Goal: Check status: Check status

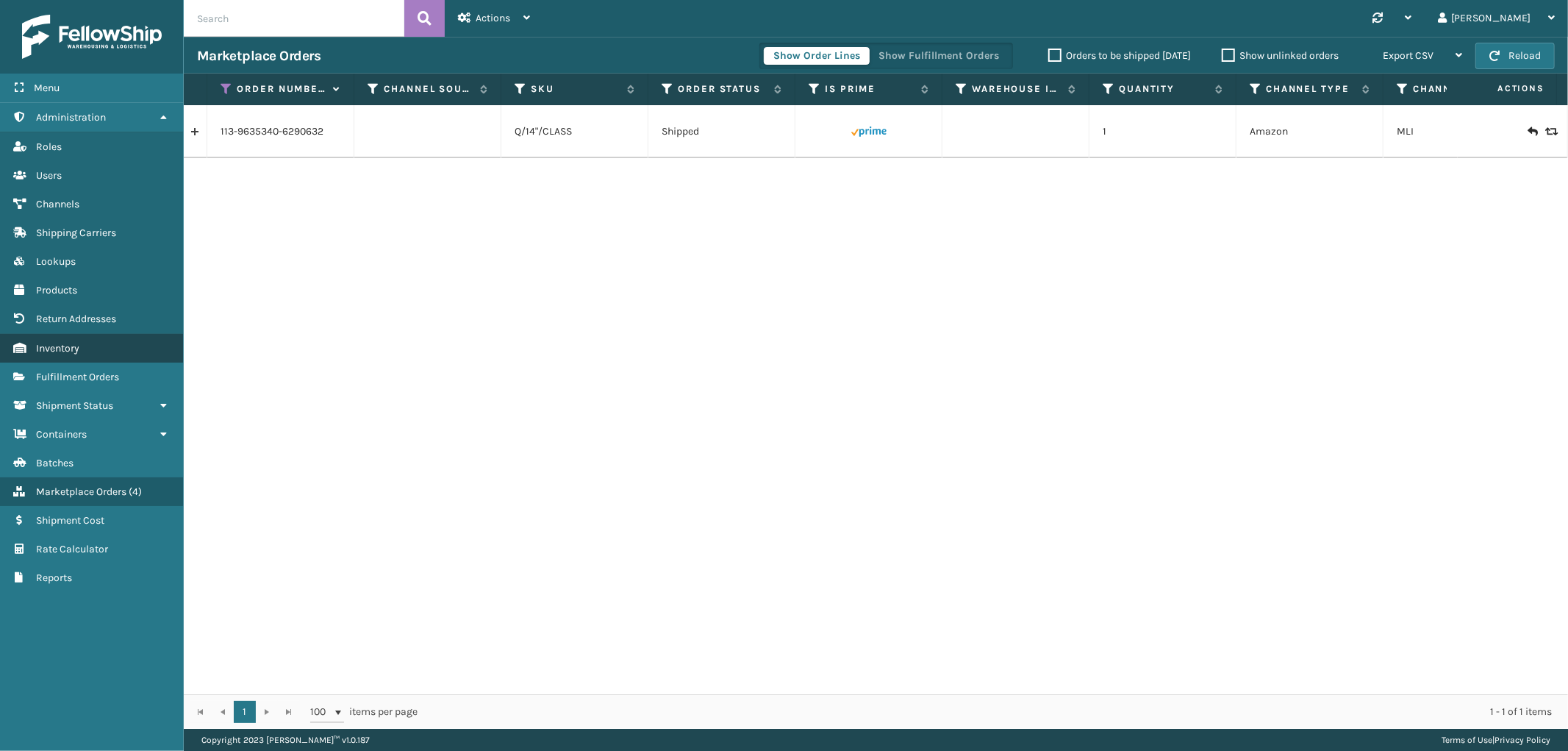
click at [68, 349] on link "Inventory" at bounding box center [91, 349] width 183 height 29
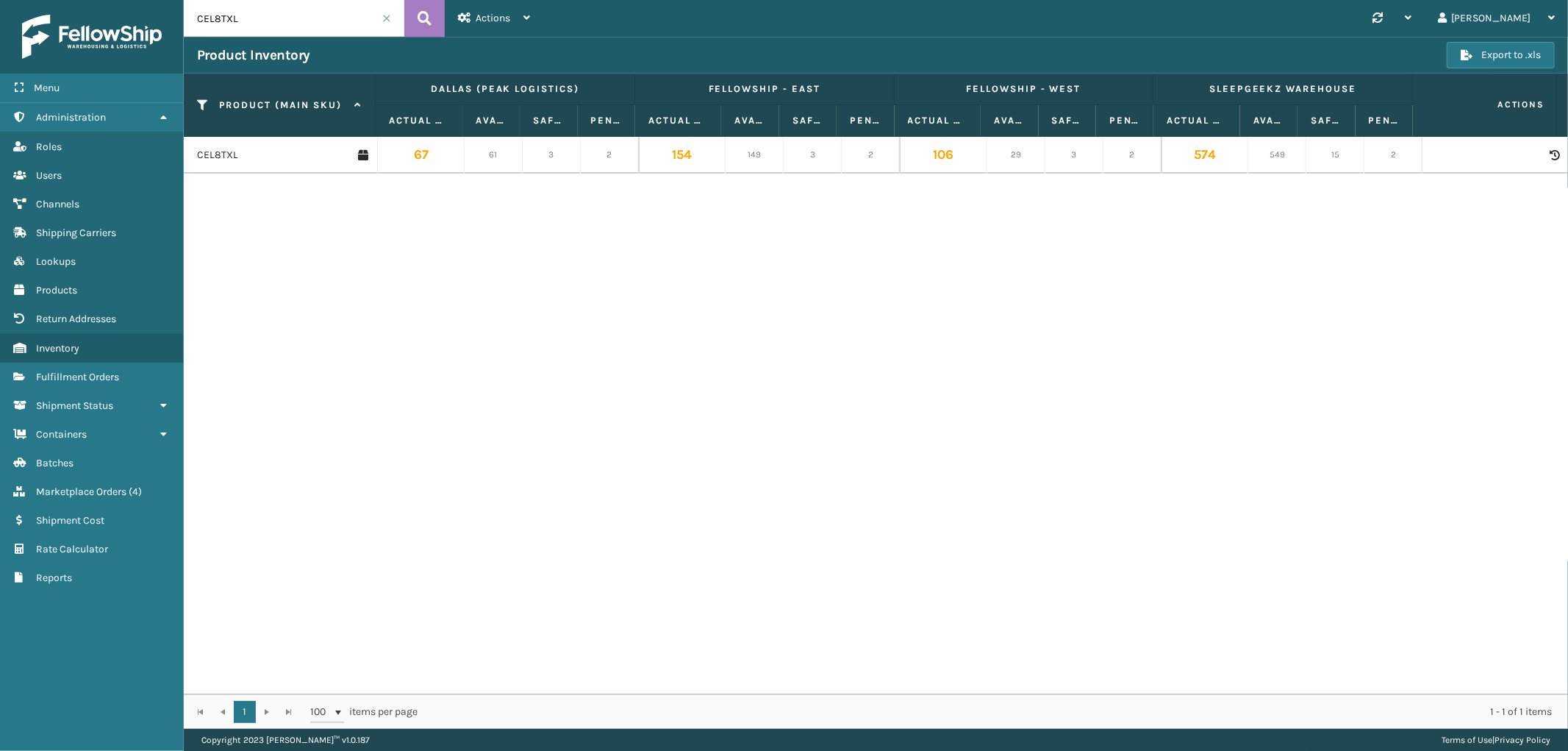
click at [213, 10] on input "CEL8TXL" at bounding box center [293, 18] width 221 height 37
paste input "N"
type input "CEL8TN"
click at [421, 16] on icon at bounding box center [425, 18] width 14 height 22
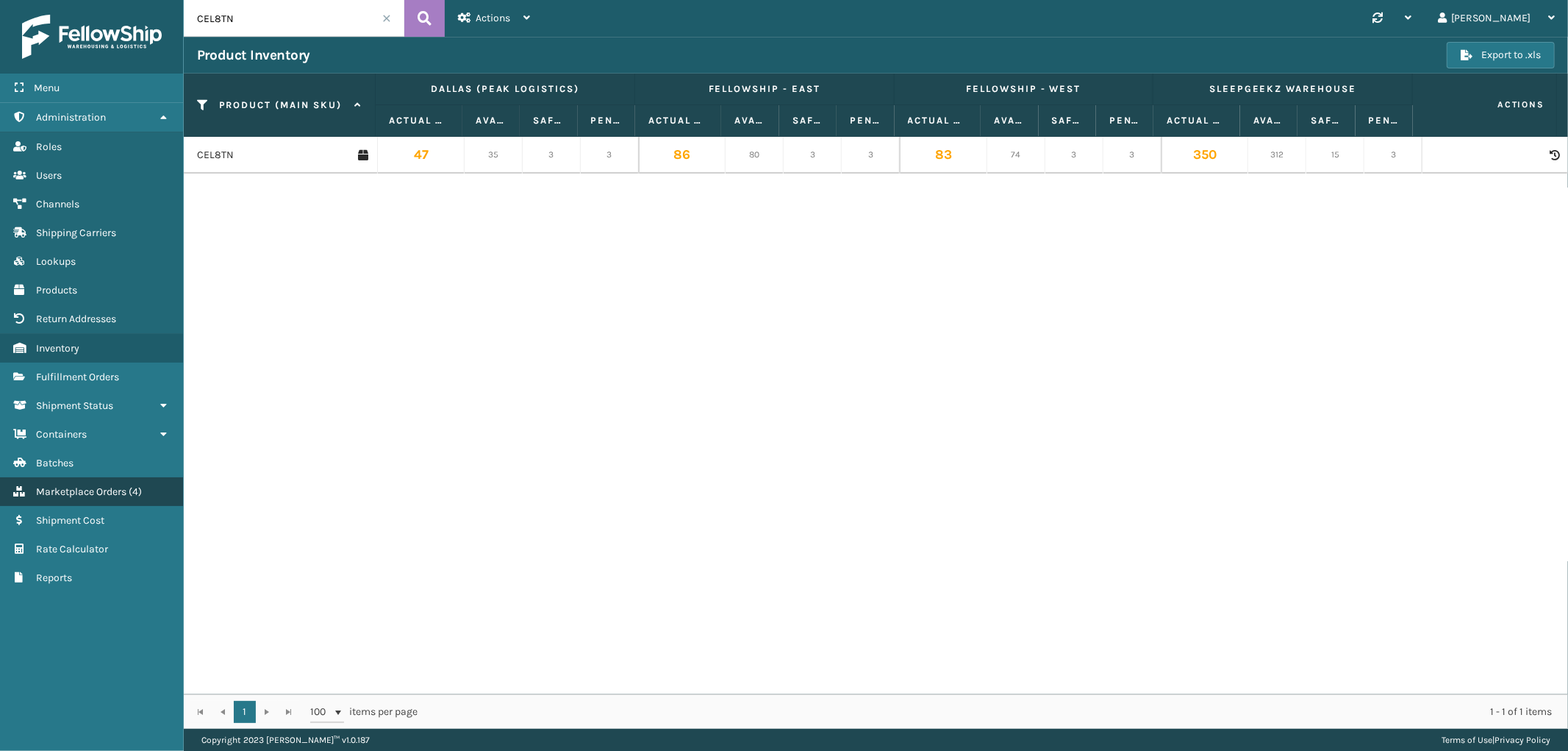
click at [117, 485] on span "Marketplace Orders" at bounding box center [81, 491] width 90 height 13
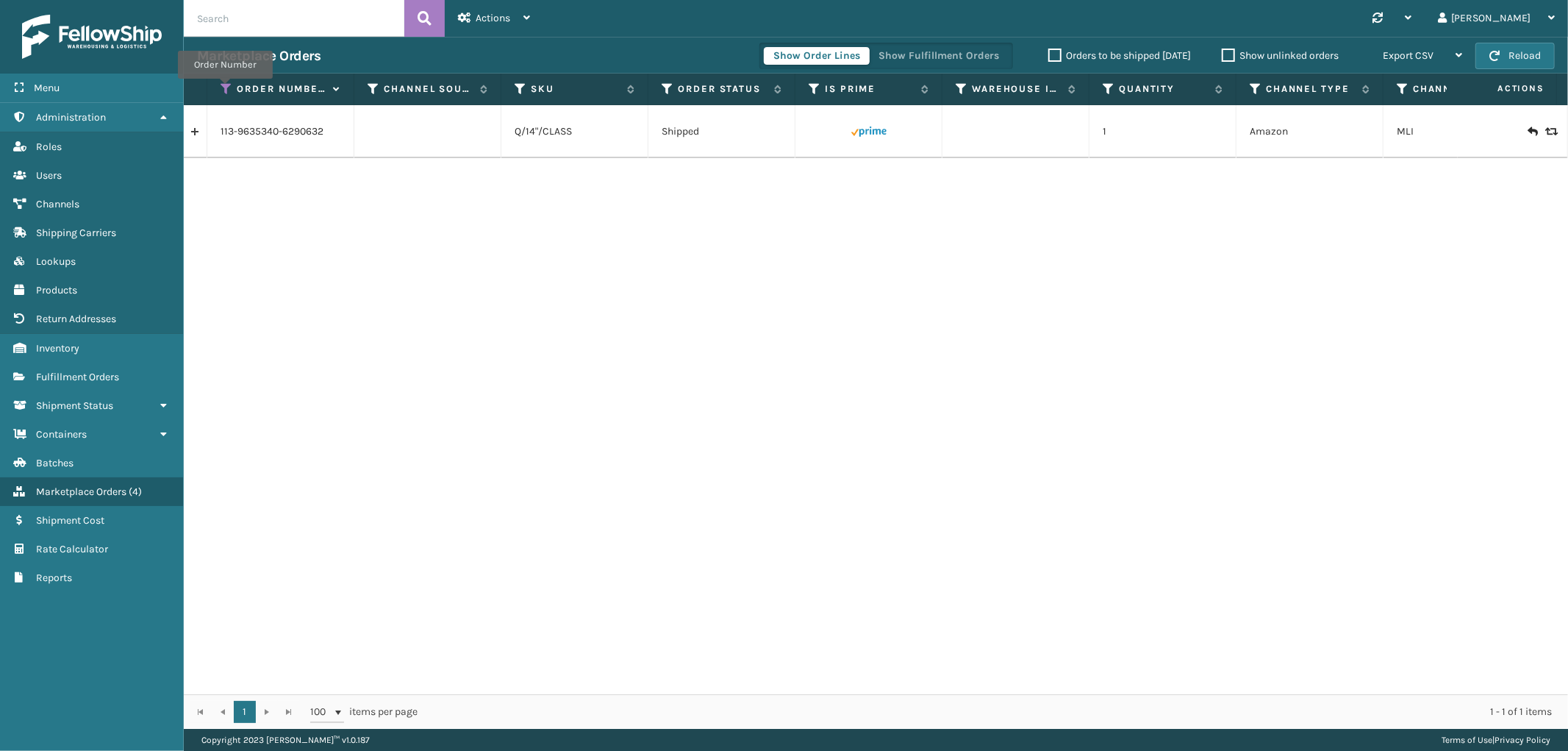
drag, startPoint x: 225, startPoint y: 89, endPoint x: 228, endPoint y: 106, distance: 17.3
click at [225, 89] on icon at bounding box center [226, 89] width 12 height 14
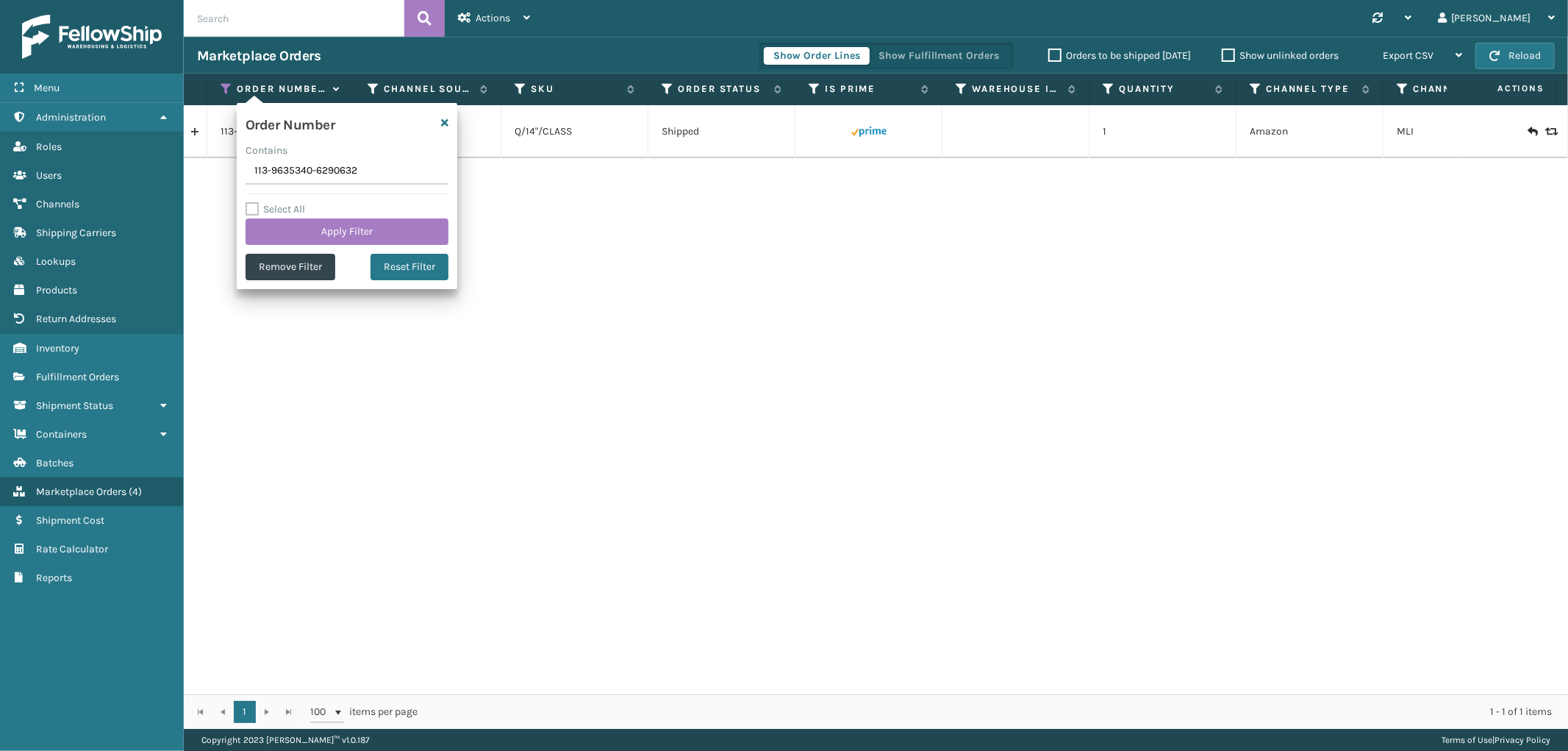
click at [306, 174] on input "113-9635340-6290632" at bounding box center [347, 171] width 203 height 26
click at [306, 172] on input "113-9635340-6290632" at bounding box center [347, 171] width 203 height 26
type input "111-7395637-6012222"
click at [307, 221] on button "Apply Filter" at bounding box center [347, 231] width 203 height 26
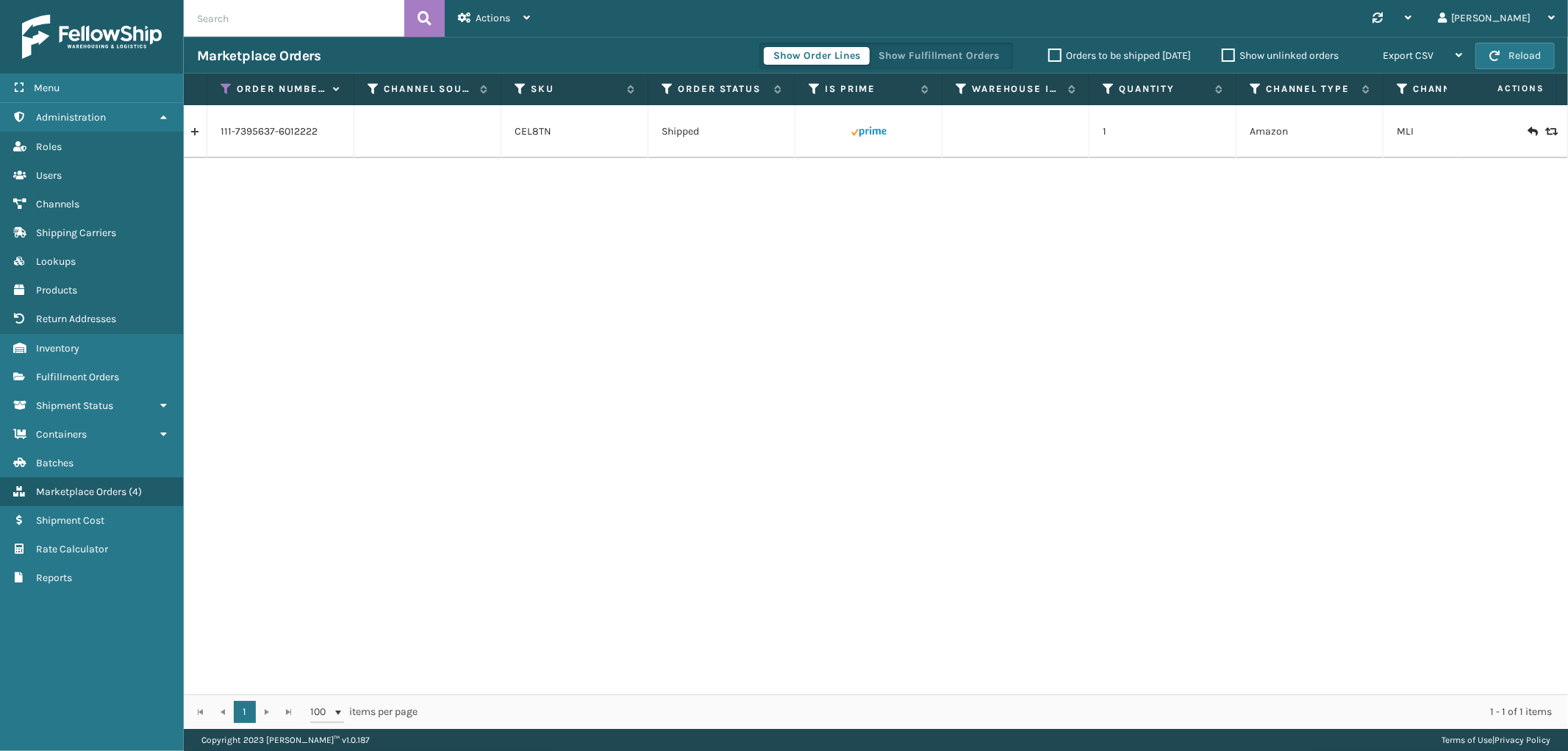
click at [193, 135] on link at bounding box center [194, 131] width 22 height 23
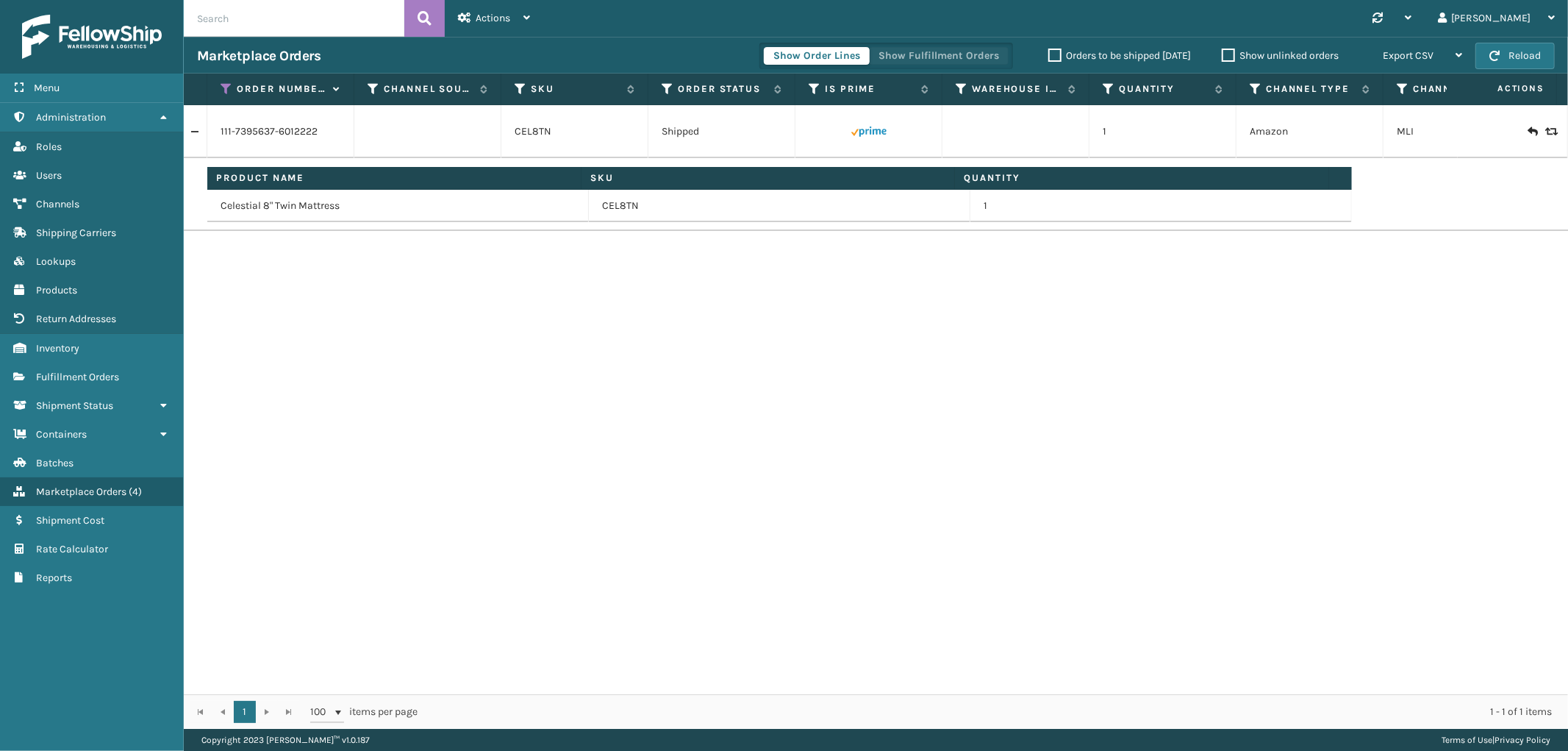
click at [963, 48] on button "Show Fulfillment Orders" at bounding box center [938, 55] width 140 height 17
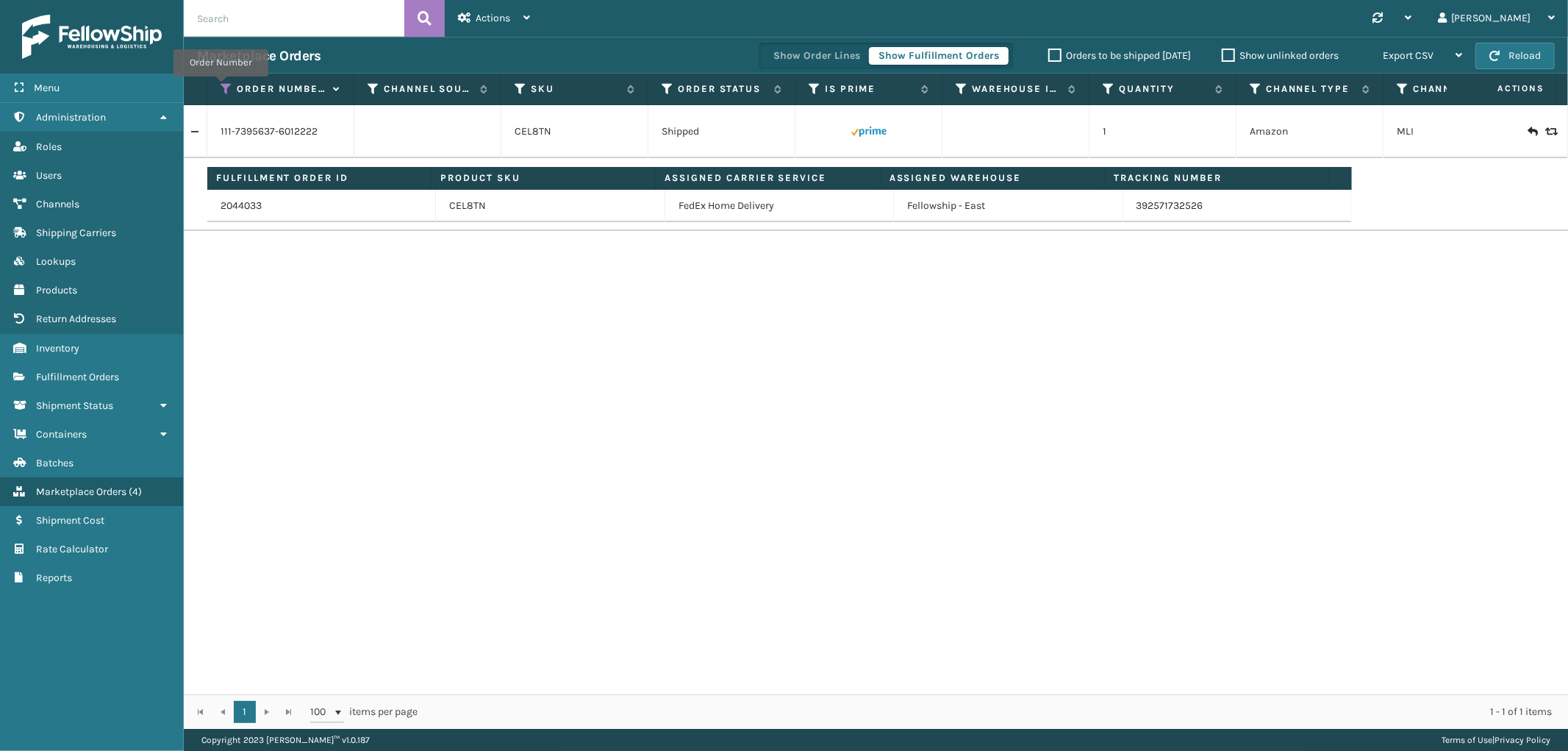
click at [221, 86] on icon at bounding box center [226, 89] width 12 height 14
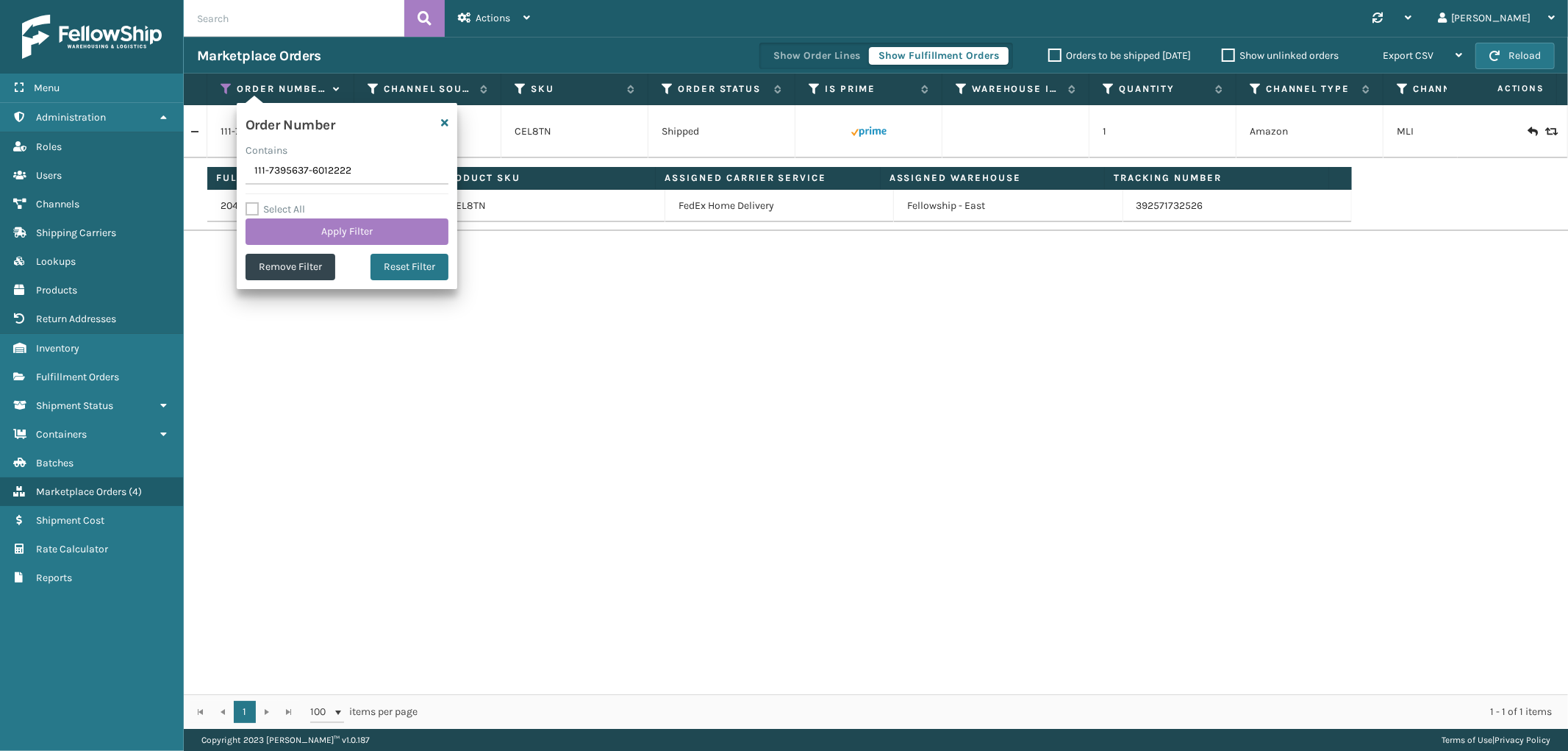
click at [277, 173] on input "111-7395637-6012222" at bounding box center [347, 171] width 203 height 26
click at [277, 174] on input "111-7395637-6012222" at bounding box center [347, 171] width 203 height 26
type input "111-8276580-0428225"
click at [290, 231] on button "Apply Filter" at bounding box center [347, 231] width 203 height 26
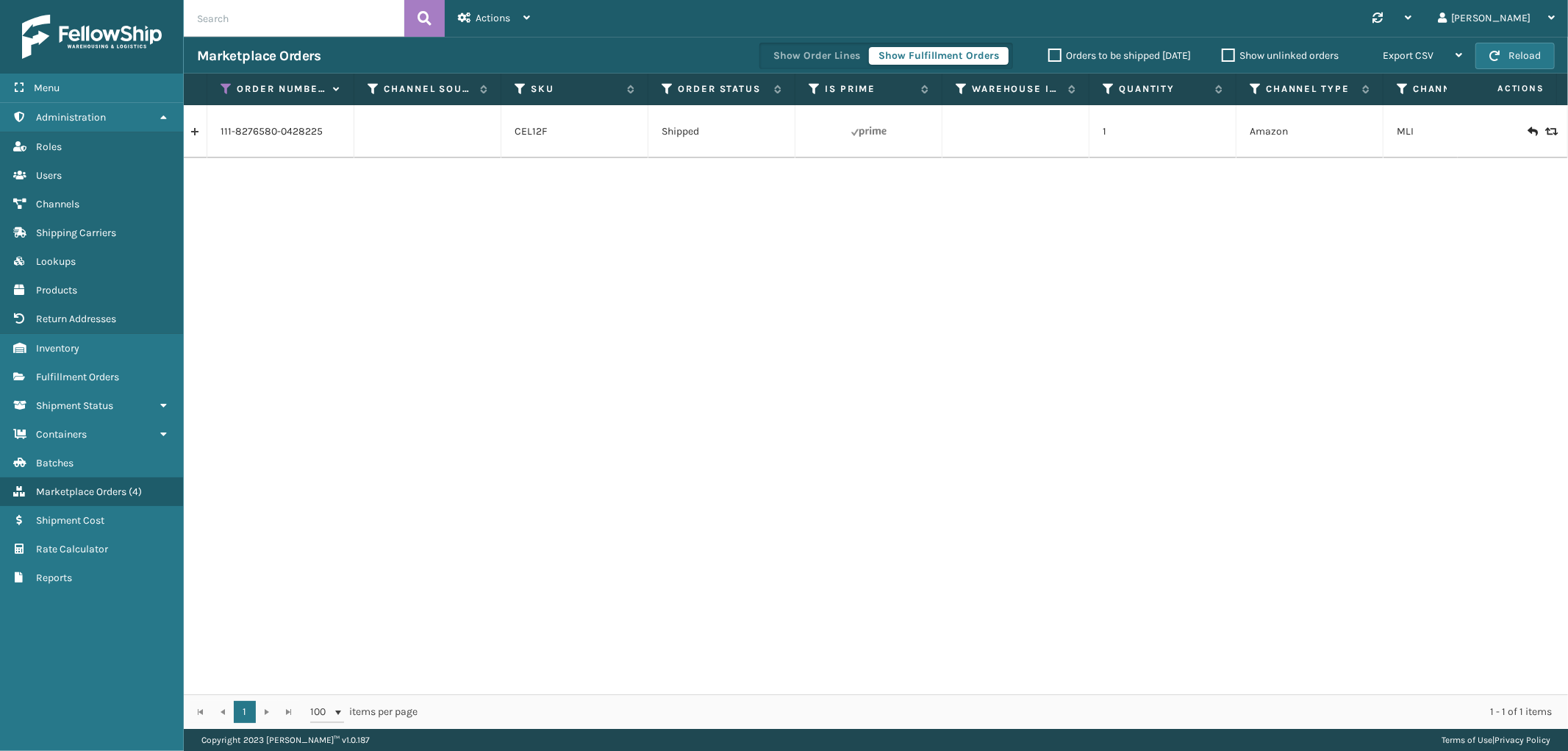
click at [200, 134] on link at bounding box center [194, 131] width 22 height 23
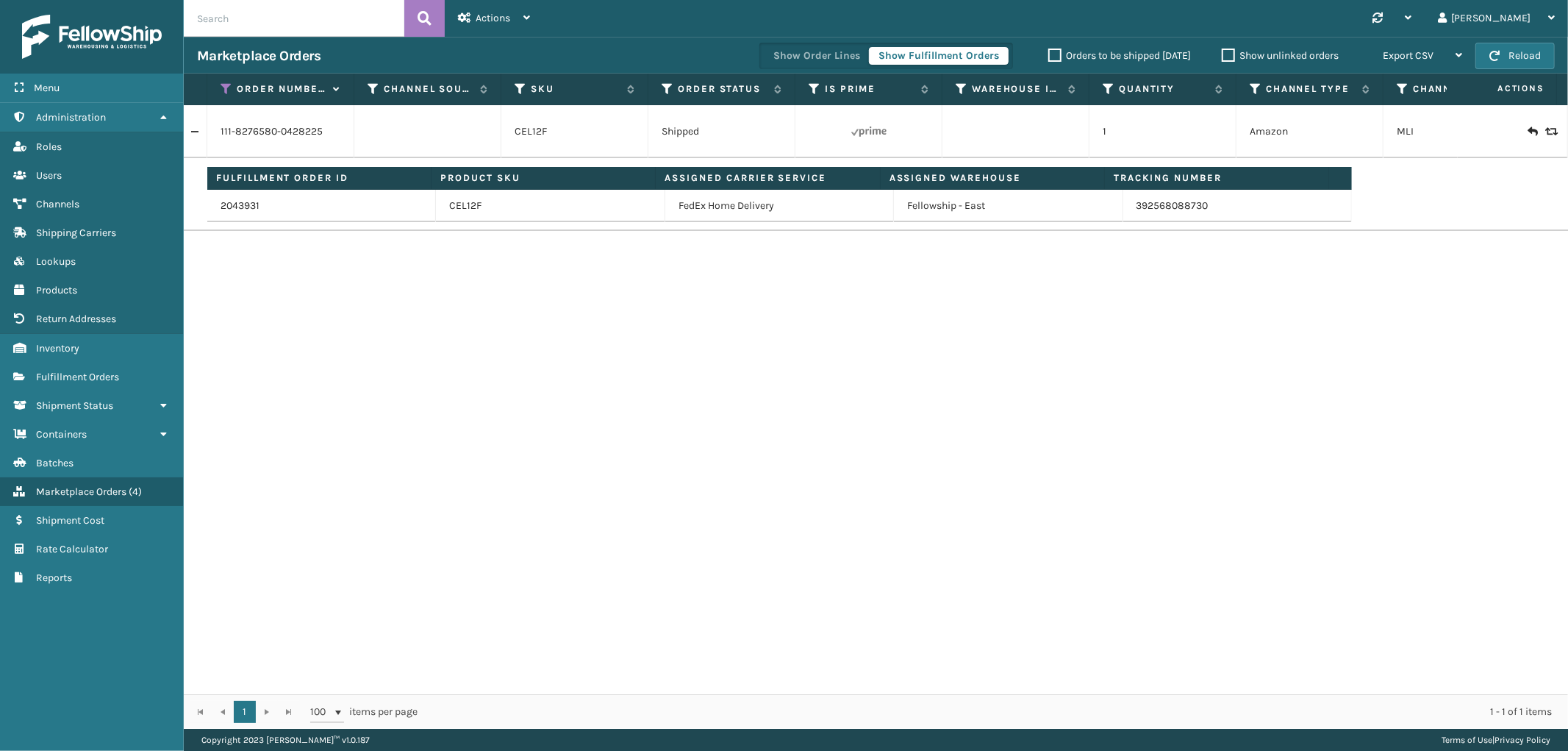
click at [219, 89] on th "Order Number" at bounding box center [280, 89] width 147 height 32
click at [225, 85] on icon at bounding box center [226, 89] width 12 height 14
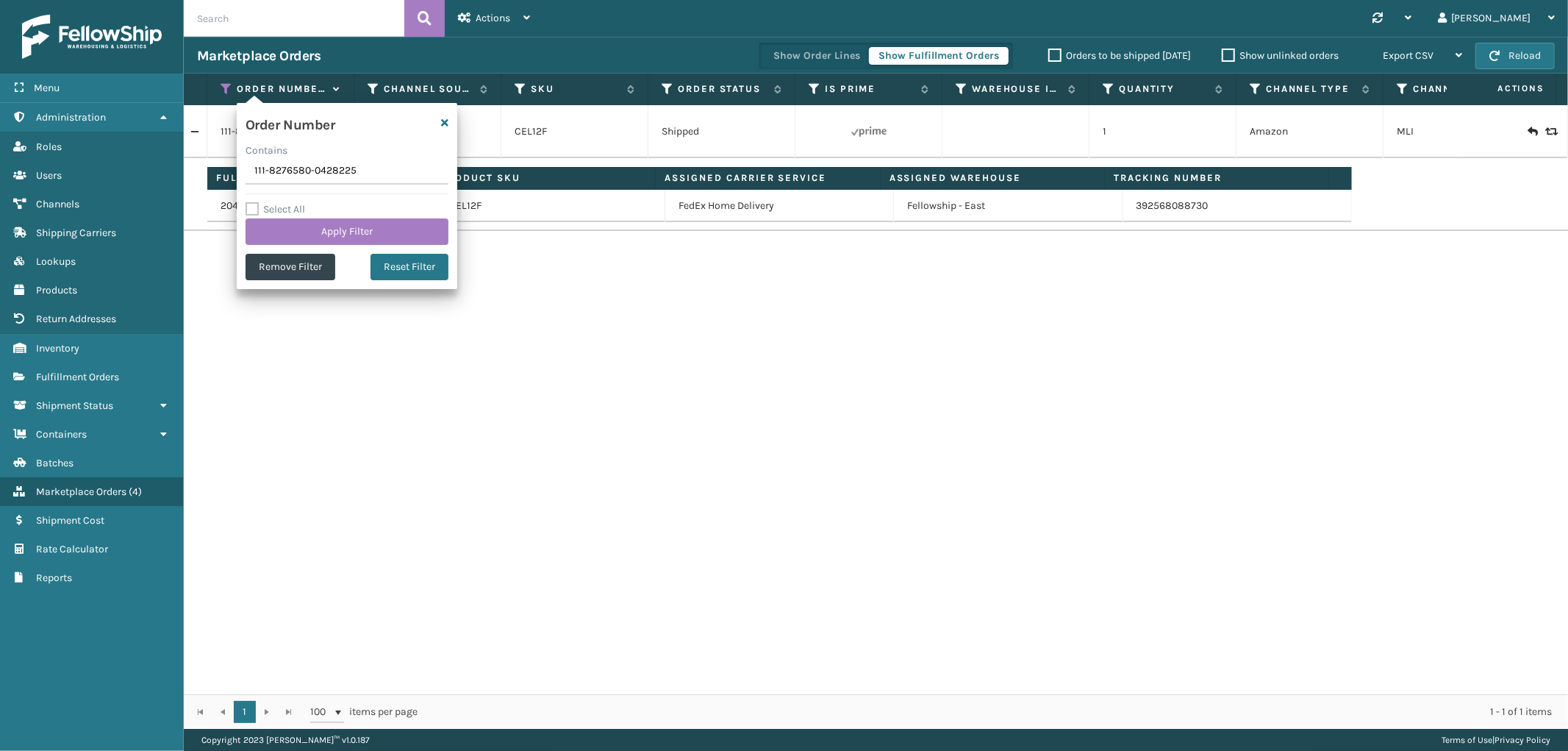
click at [276, 177] on input "111-8276580-0428225" at bounding box center [347, 171] width 203 height 26
type input "114-6230542-3454614"
click at [286, 222] on button "Apply Filter" at bounding box center [347, 231] width 203 height 26
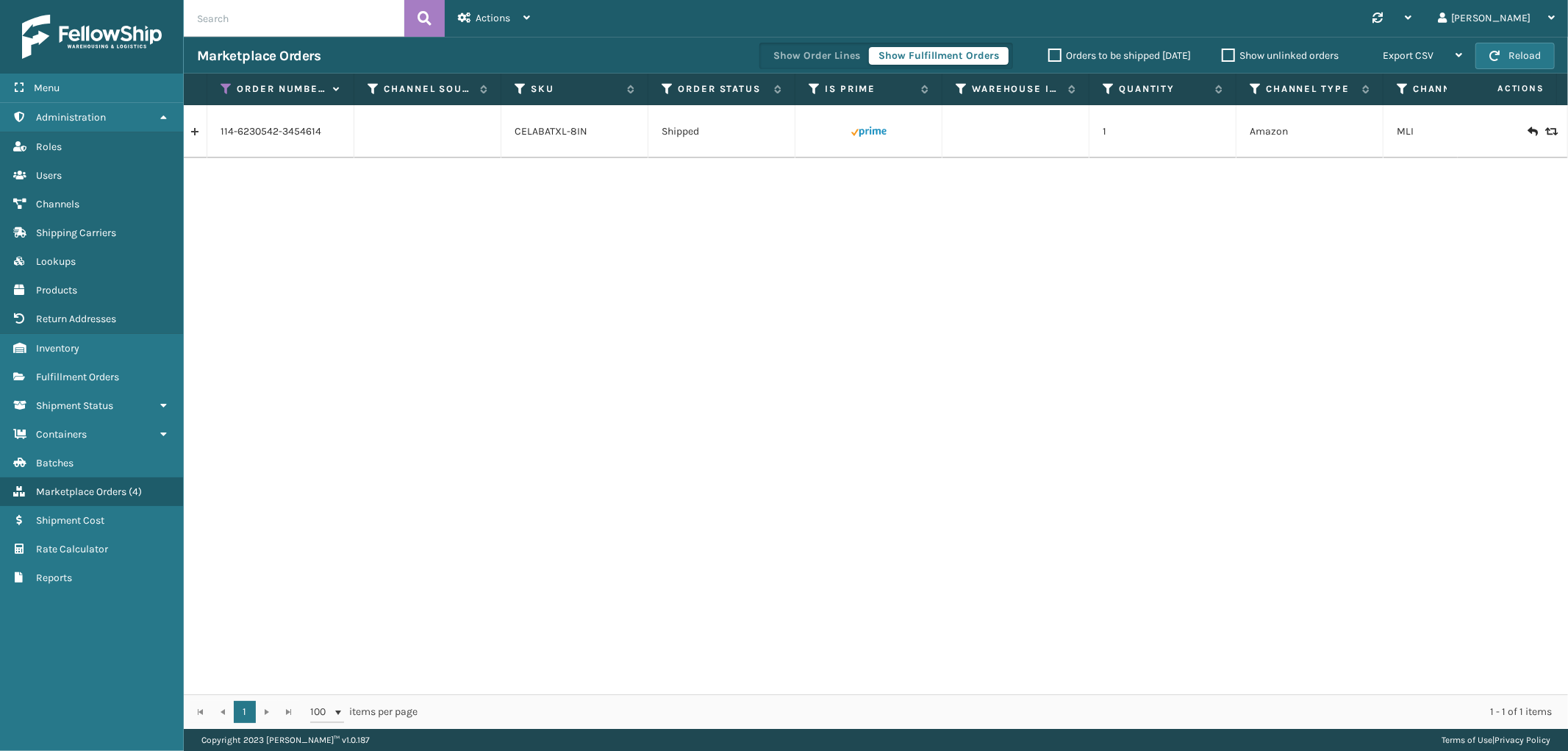
click at [191, 138] on link at bounding box center [194, 131] width 22 height 23
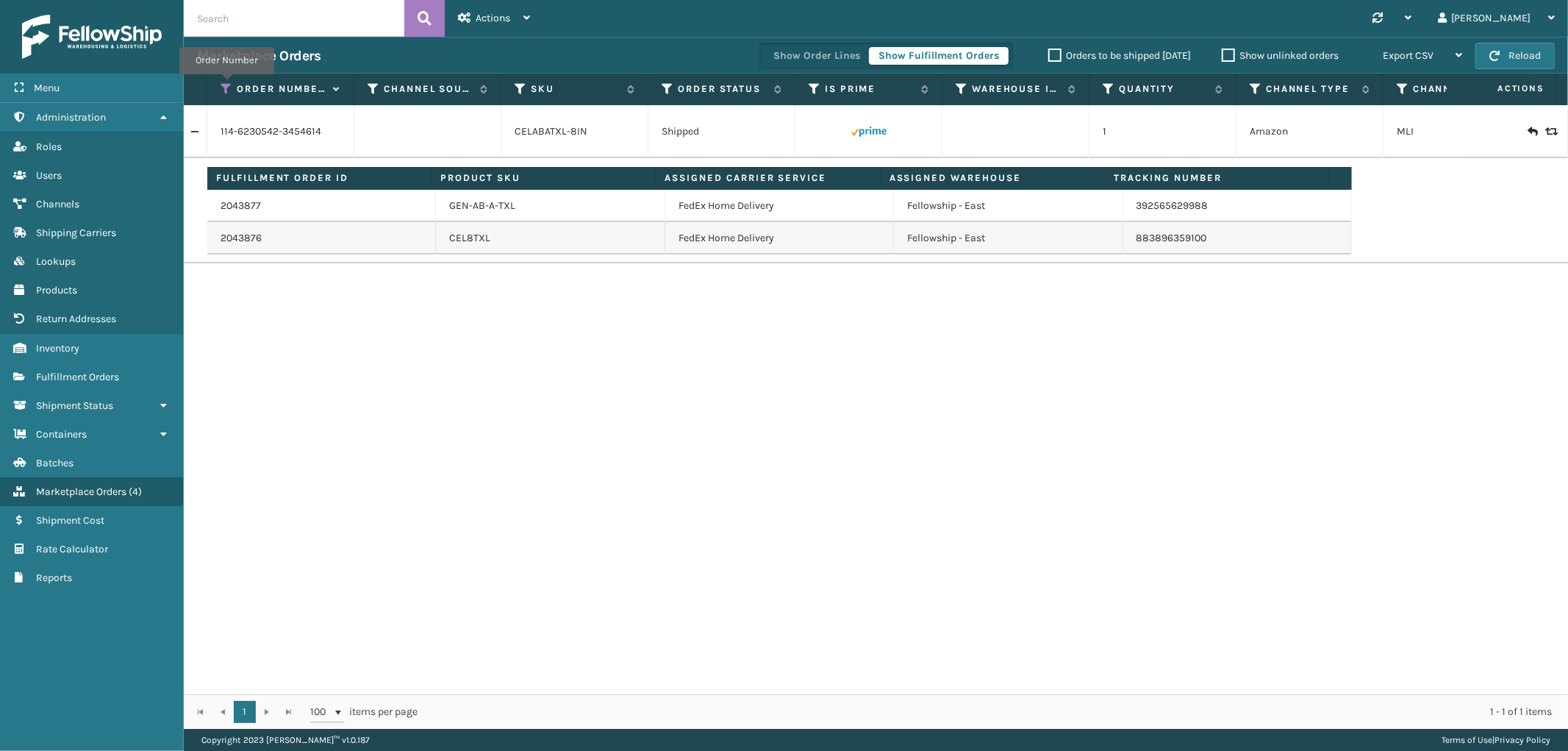
drag, startPoint x: 226, startPoint y: 85, endPoint x: 219, endPoint y: 92, distance: 9.9
click at [226, 85] on icon at bounding box center [226, 89] width 12 height 14
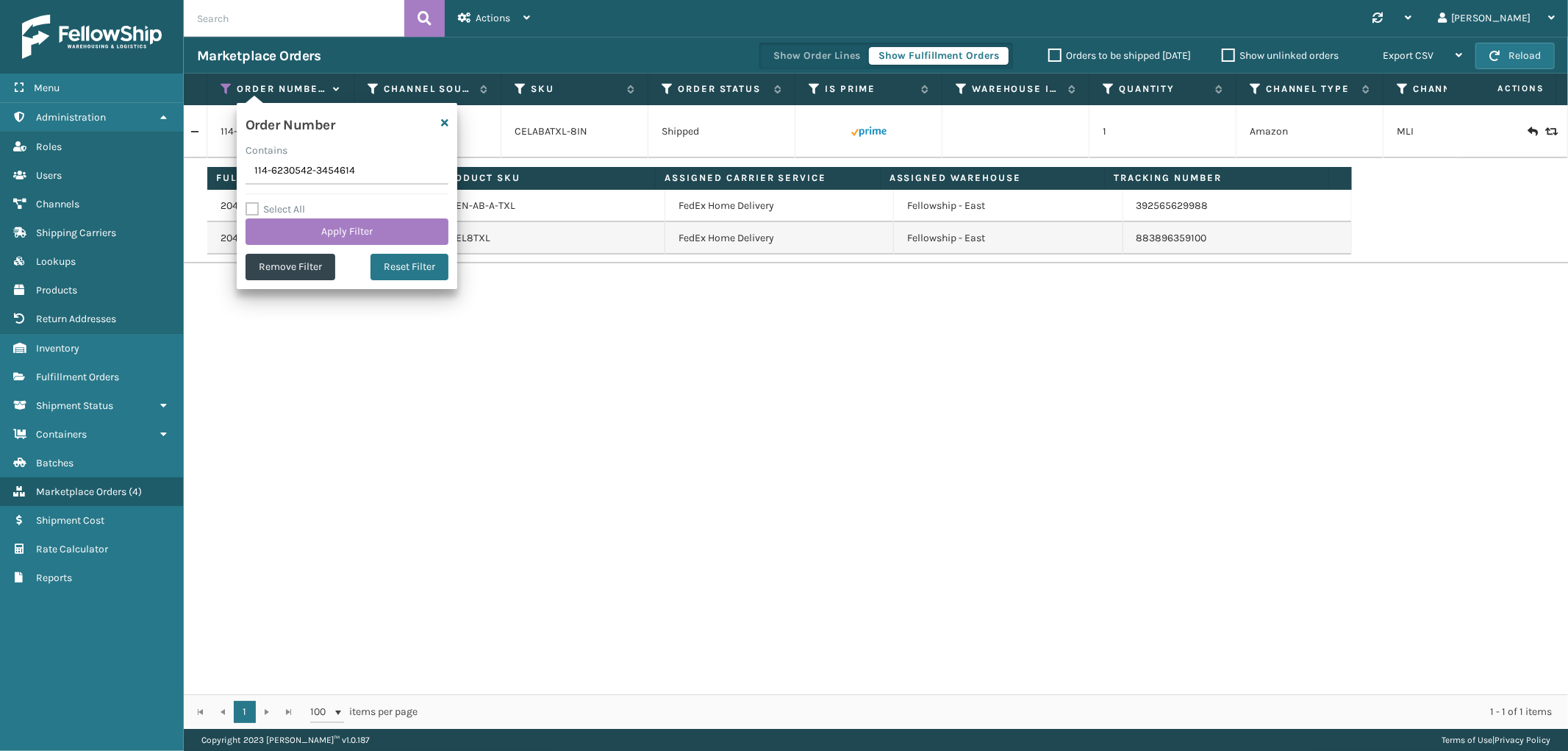
click at [275, 165] on input "114-6230542-3454614" at bounding box center [347, 171] width 203 height 26
type input "113-4779911-0966655"
click at [298, 238] on button "Apply Filter" at bounding box center [347, 231] width 203 height 26
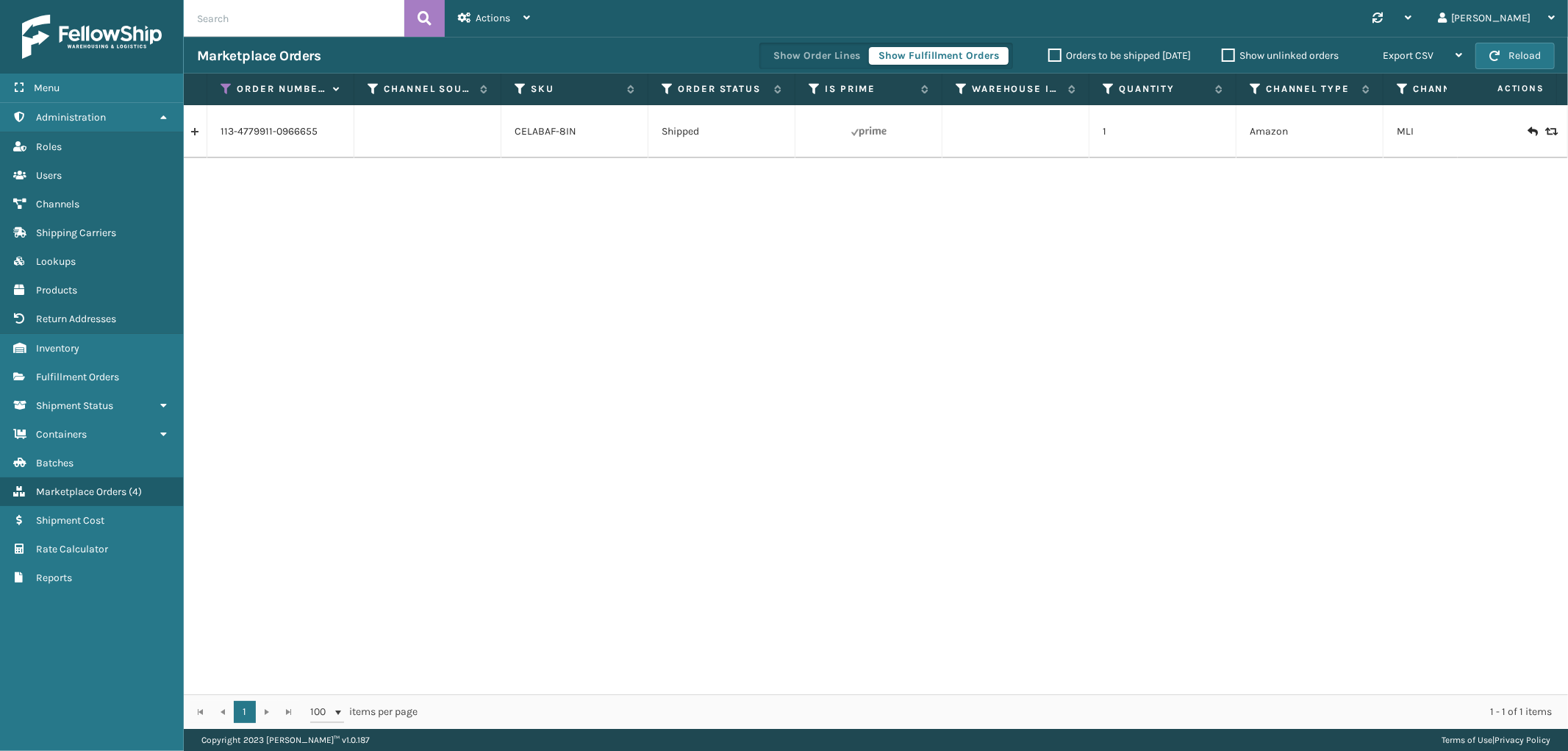
click at [192, 128] on link at bounding box center [194, 131] width 22 height 23
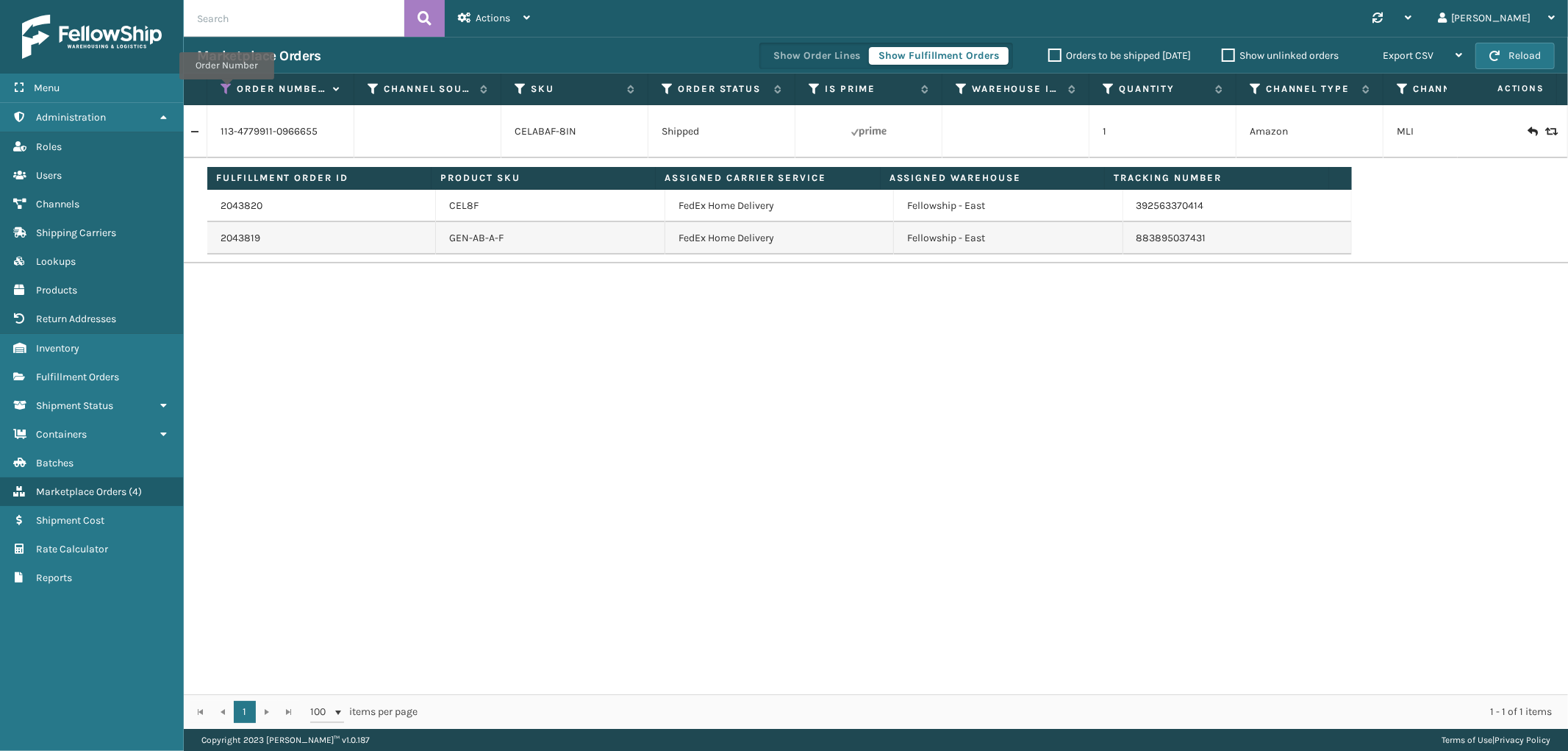
click at [226, 89] on icon at bounding box center [226, 89] width 12 height 14
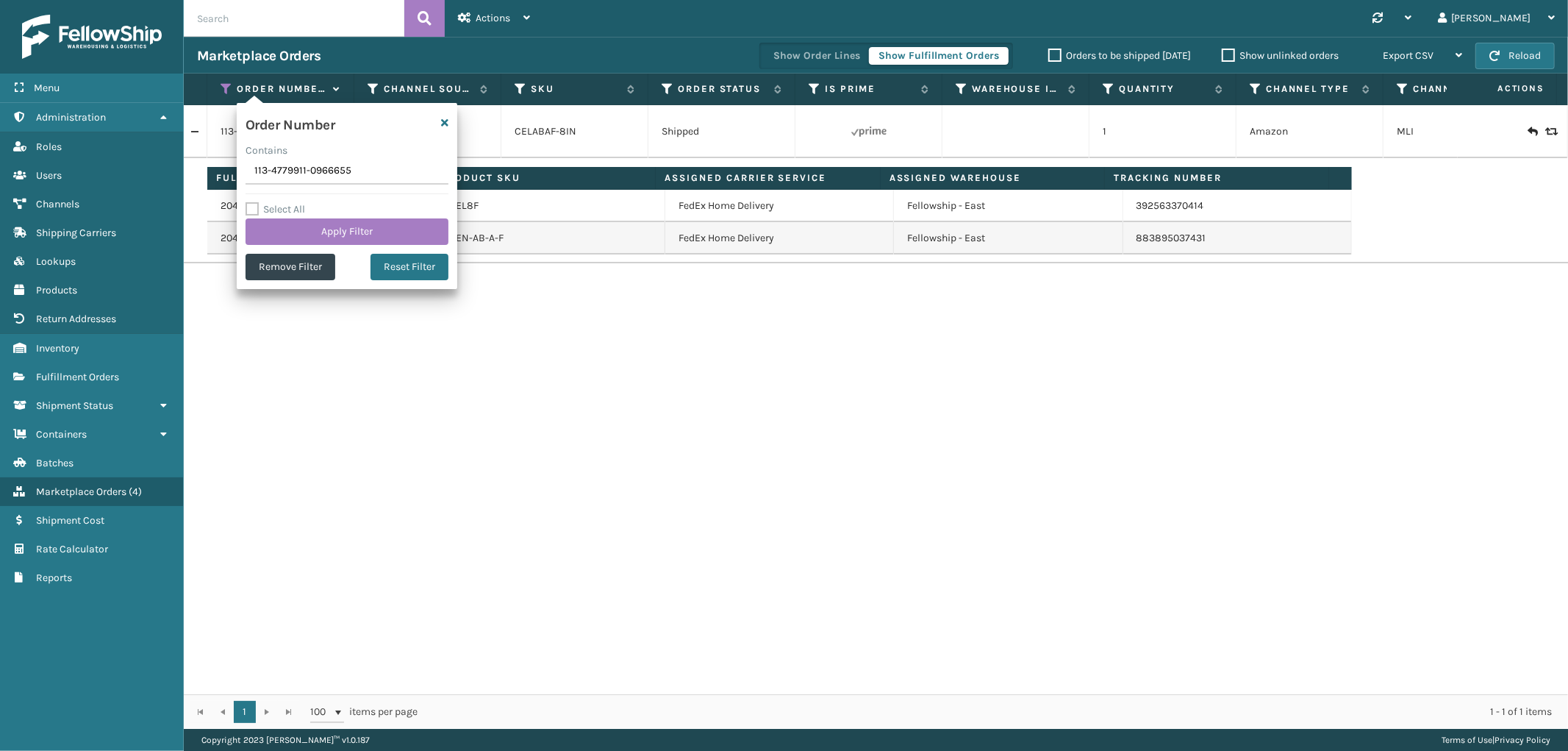
click at [267, 174] on input "113-4779911-0966655" at bounding box center [347, 171] width 203 height 26
type input "111-4057532-5606628"
click at [289, 231] on button "Apply Filter" at bounding box center [347, 231] width 203 height 26
